Goal: Find contact information: Obtain details needed to contact an individual or organization

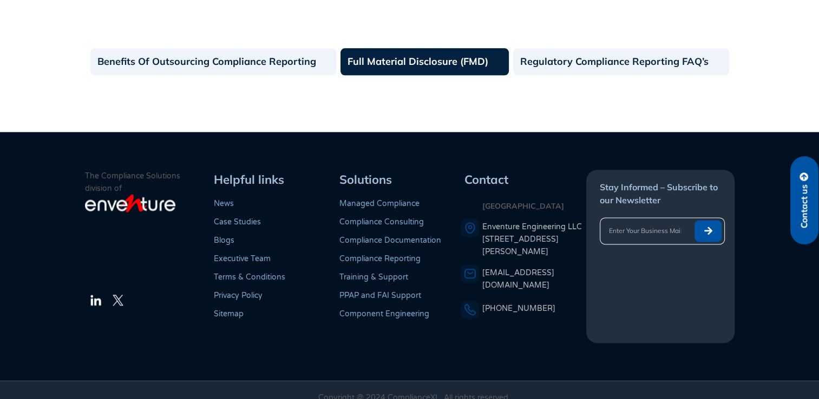
scroll to position [1273, 0]
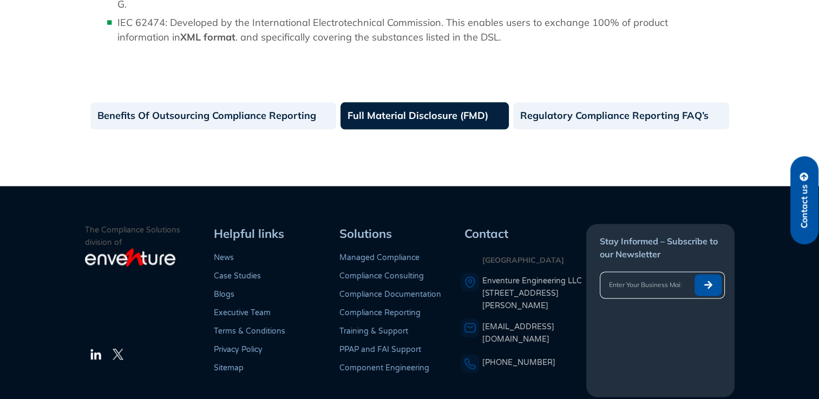
click at [398, 107] on link "Full Material Disclosure (FMD)" at bounding box center [424, 115] width 168 height 27
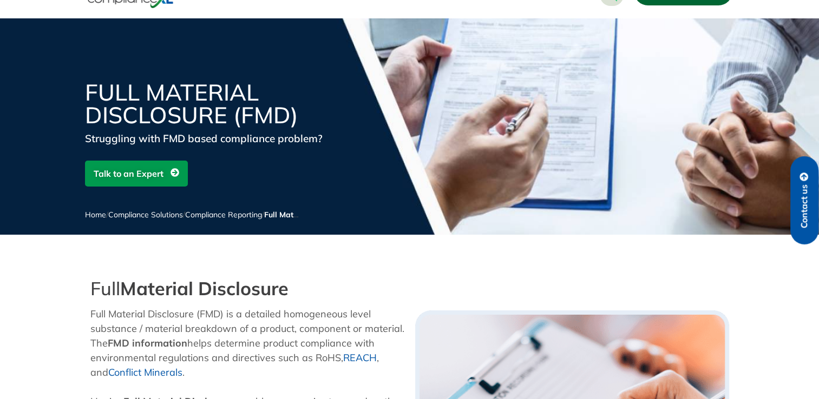
scroll to position [54, 0]
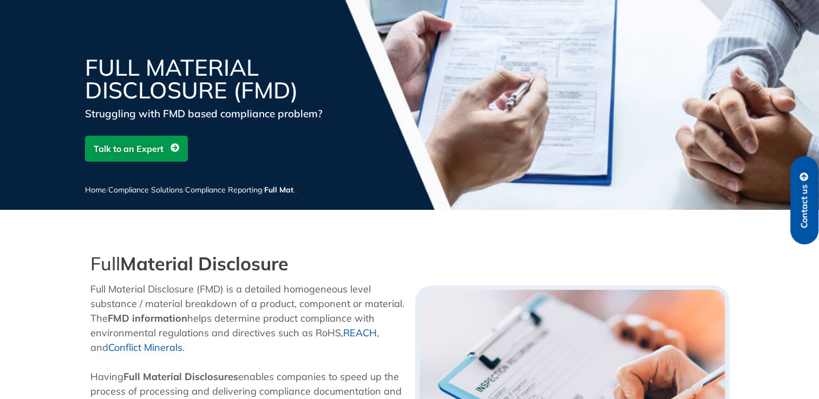
click at [139, 150] on span "Talk to an Expert" at bounding box center [129, 149] width 70 height 21
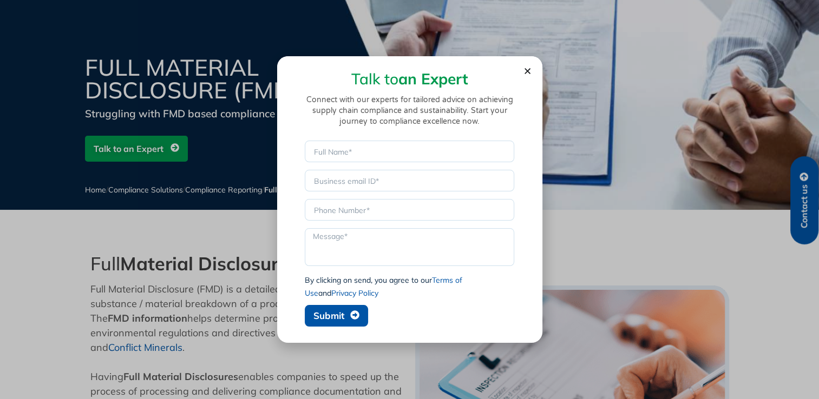
click at [526, 72] on use "Close" at bounding box center [527, 71] width 6 height 6
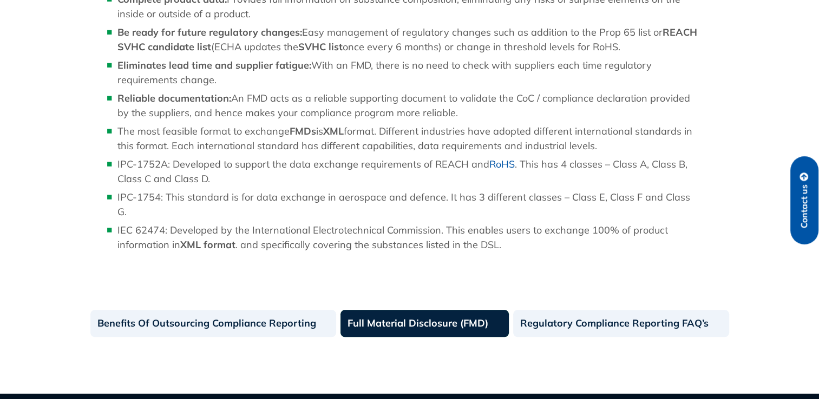
scroll to position [1003, 0]
